Goal: Communication & Community: Participate in discussion

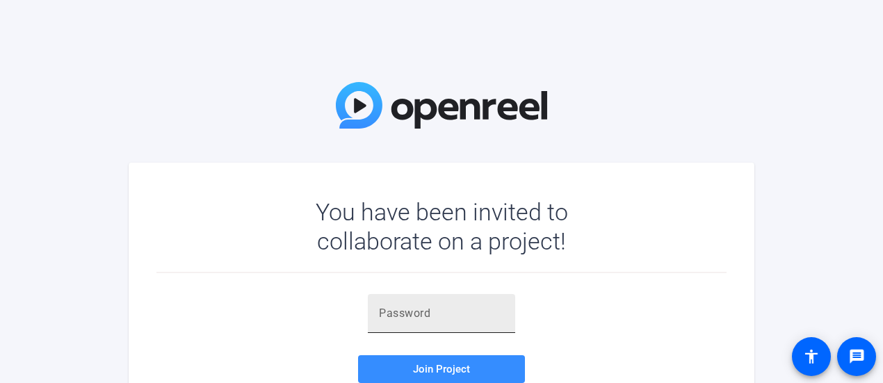
click at [459, 318] on input "text" at bounding box center [441, 313] width 125 height 17
paste input "m8q@hp"
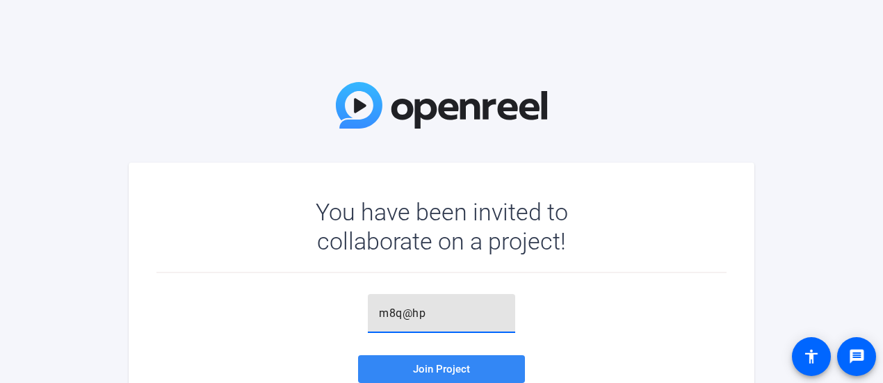
type input "m8q@hp"
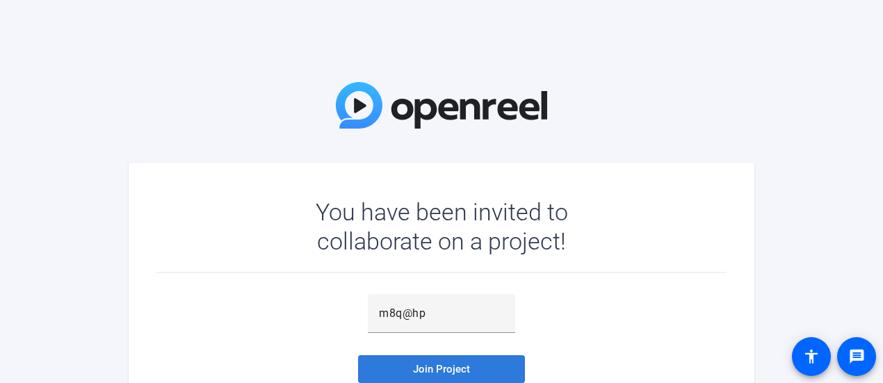
click at [439, 374] on span "Join Project" at bounding box center [441, 369] width 57 height 13
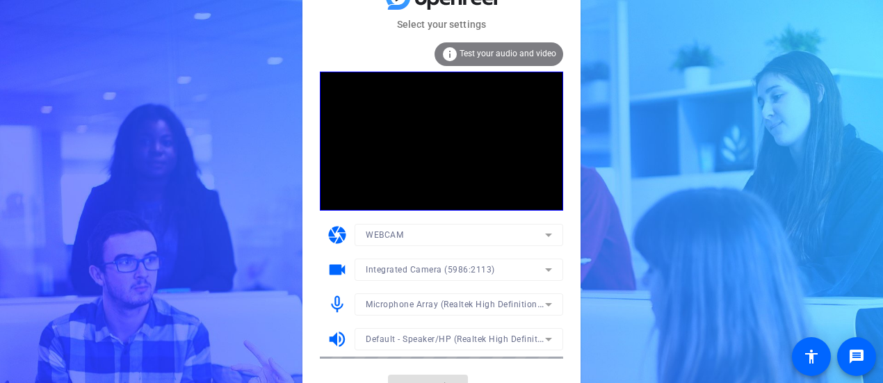
scroll to position [22, 0]
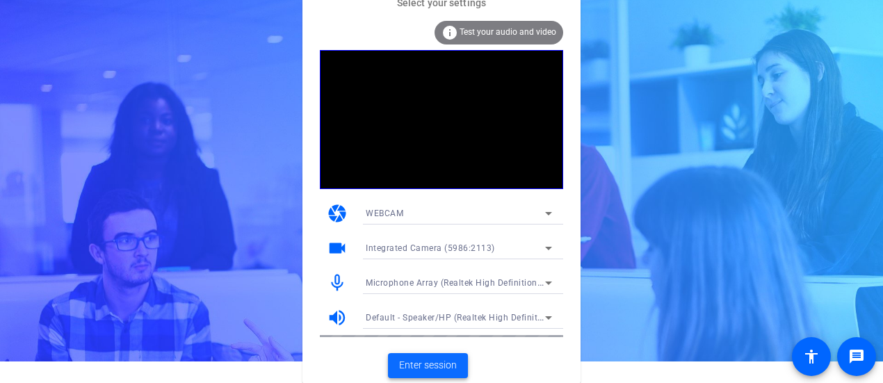
click at [437, 370] on span "Enter session" at bounding box center [428, 365] width 58 height 15
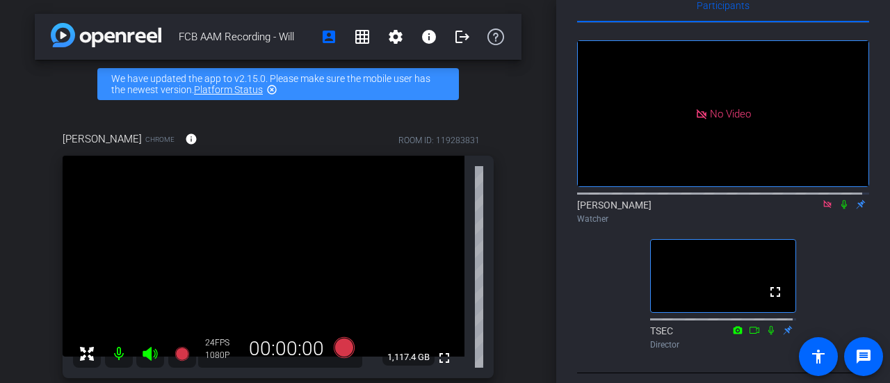
scroll to position [53, 0]
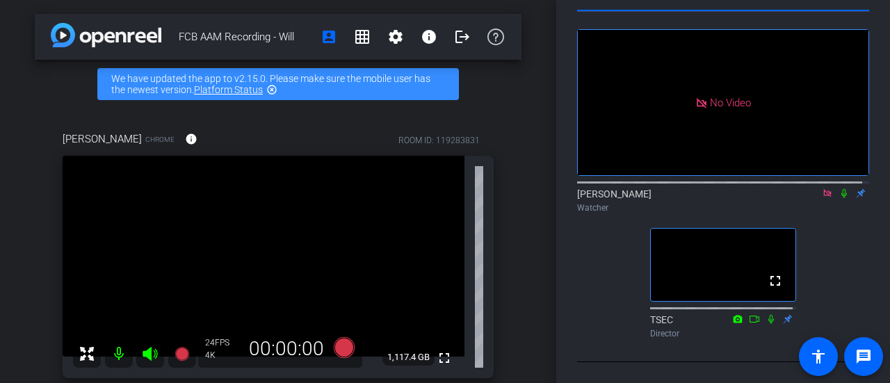
click at [838, 198] on icon at bounding box center [843, 193] width 11 height 10
click at [840, 197] on icon at bounding box center [843, 193] width 11 height 10
click at [838, 191] on icon at bounding box center [843, 193] width 11 height 10
click at [840, 197] on icon at bounding box center [844, 193] width 8 height 9
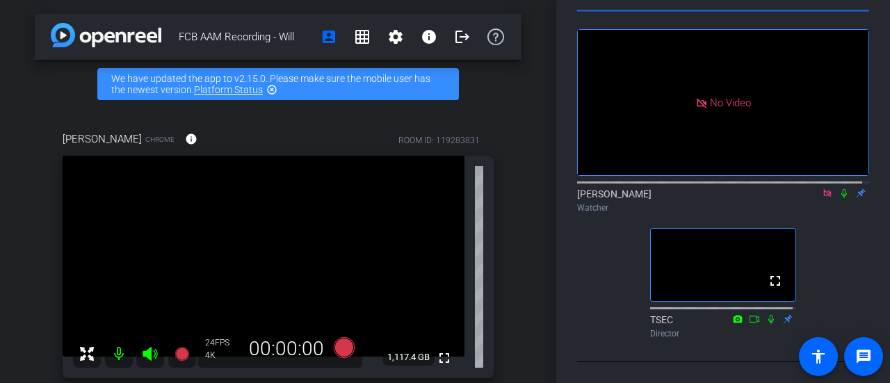
click at [838, 188] on icon at bounding box center [843, 193] width 11 height 10
click at [824, 228] on div "No Video [PERSON_NAME] Watcher fullscreen TSEC Director" at bounding box center [723, 178] width 292 height 332
click at [840, 190] on icon at bounding box center [844, 193] width 8 height 9
click at [842, 249] on div "No Video [PERSON_NAME] Watcher fullscreen TSEC Director" at bounding box center [723, 178] width 292 height 332
click at [841, 190] on icon at bounding box center [843, 193] width 11 height 10
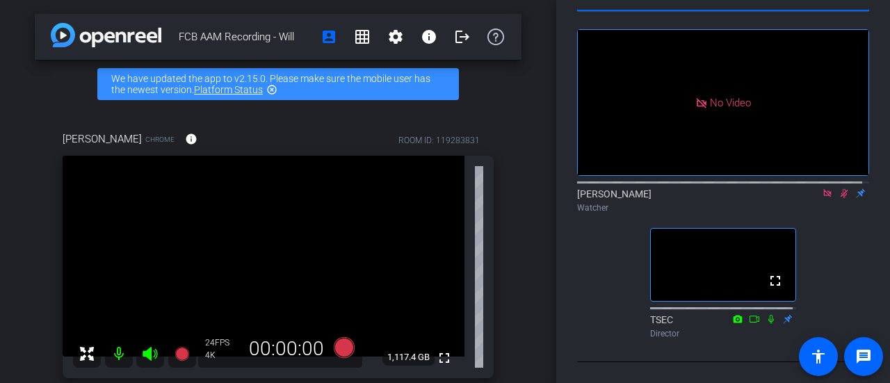
click at [841, 190] on icon at bounding box center [843, 193] width 11 height 10
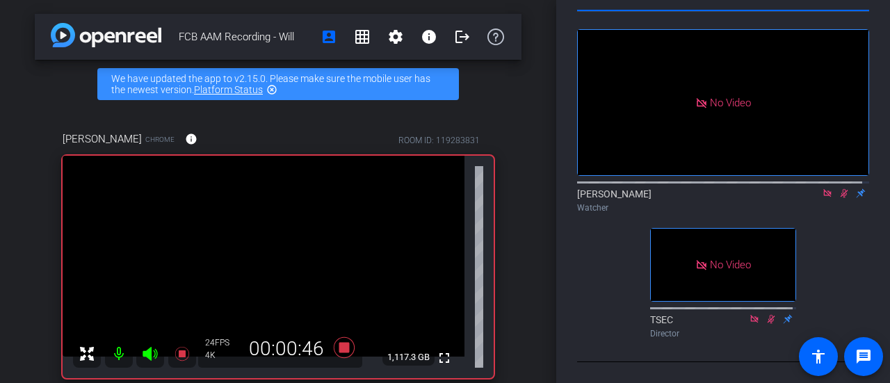
click at [841, 190] on icon at bounding box center [843, 193] width 11 height 10
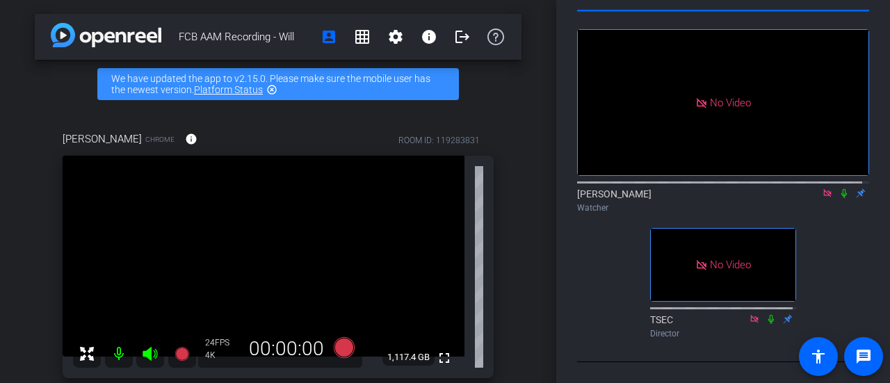
click at [838, 190] on icon at bounding box center [843, 193] width 11 height 10
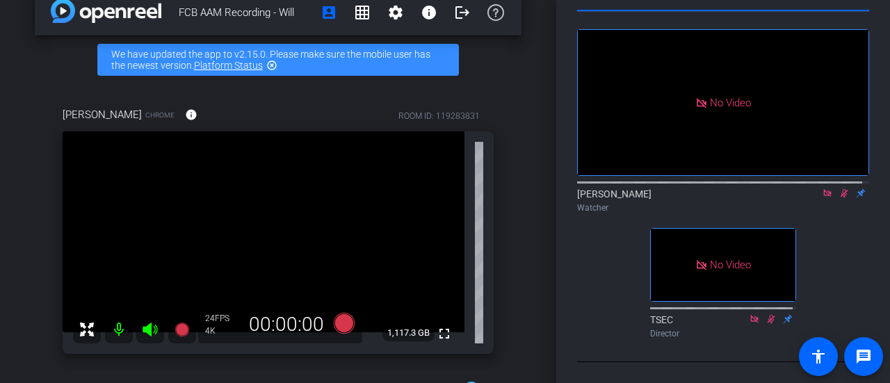
scroll to position [24, 0]
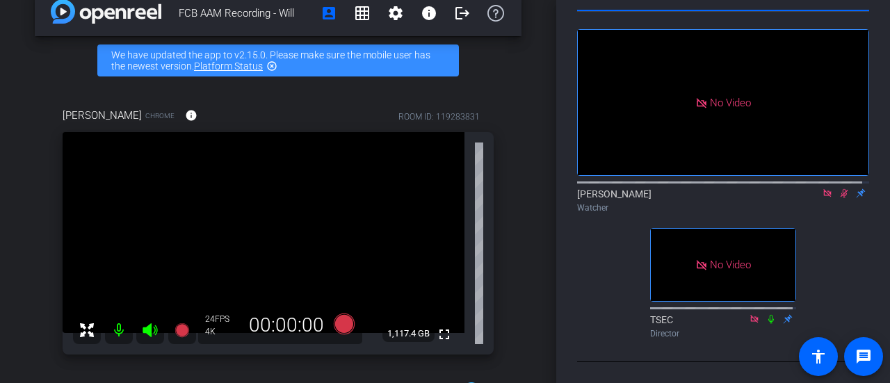
click at [735, 193] on div "[PERSON_NAME] Watcher" at bounding box center [723, 200] width 292 height 27
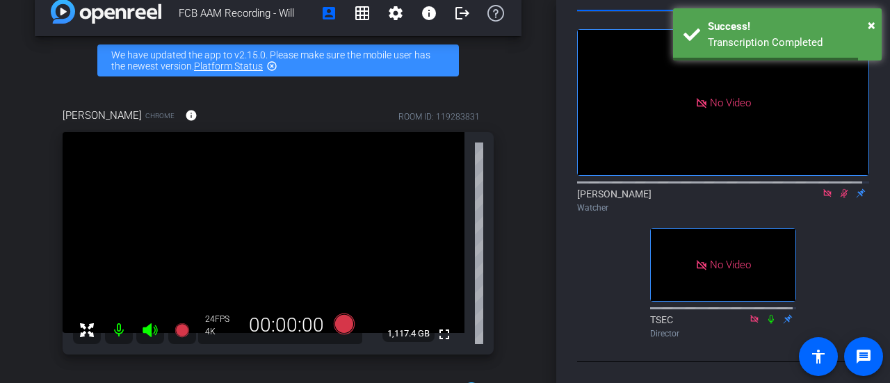
click at [838, 188] on icon at bounding box center [843, 193] width 11 height 10
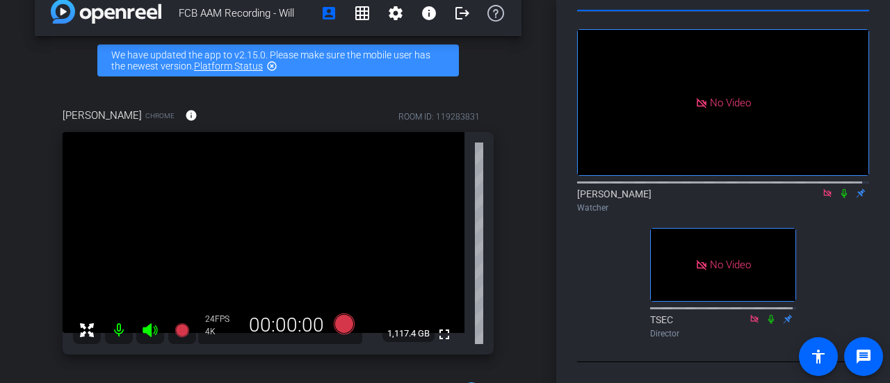
click at [841, 189] on icon at bounding box center [844, 193] width 6 height 9
click at [838, 188] on icon at bounding box center [843, 193] width 11 height 10
click at [838, 190] on icon at bounding box center [843, 193] width 11 height 10
click at [576, 256] on div "Participants No Video [PERSON_NAME] Watcher No Video TSEC Director Select Sourc…" at bounding box center [723, 191] width 334 height 383
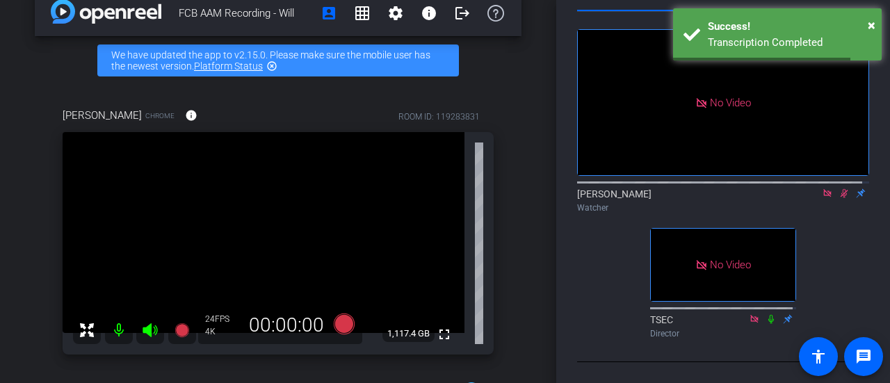
click at [838, 191] on icon at bounding box center [843, 193] width 11 height 10
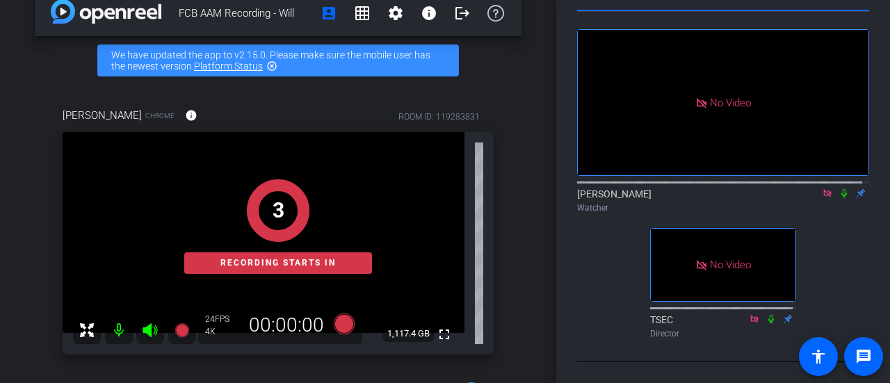
click at [838, 190] on icon at bounding box center [843, 193] width 11 height 10
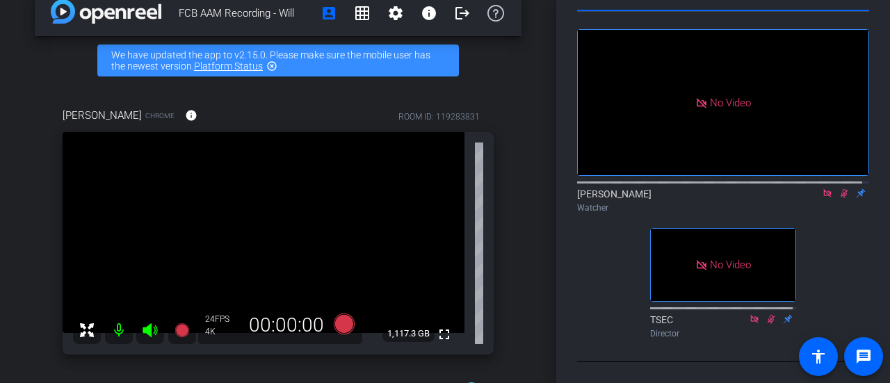
click at [840, 190] on icon at bounding box center [844, 193] width 8 height 9
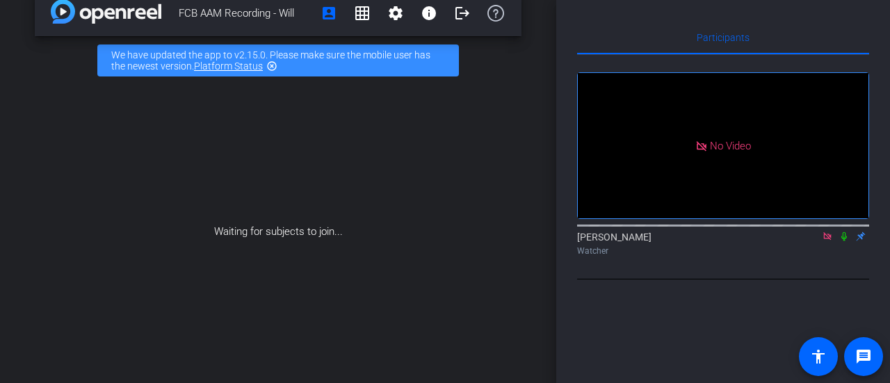
scroll to position [0, 0]
